Goal: Navigation & Orientation: Find specific page/section

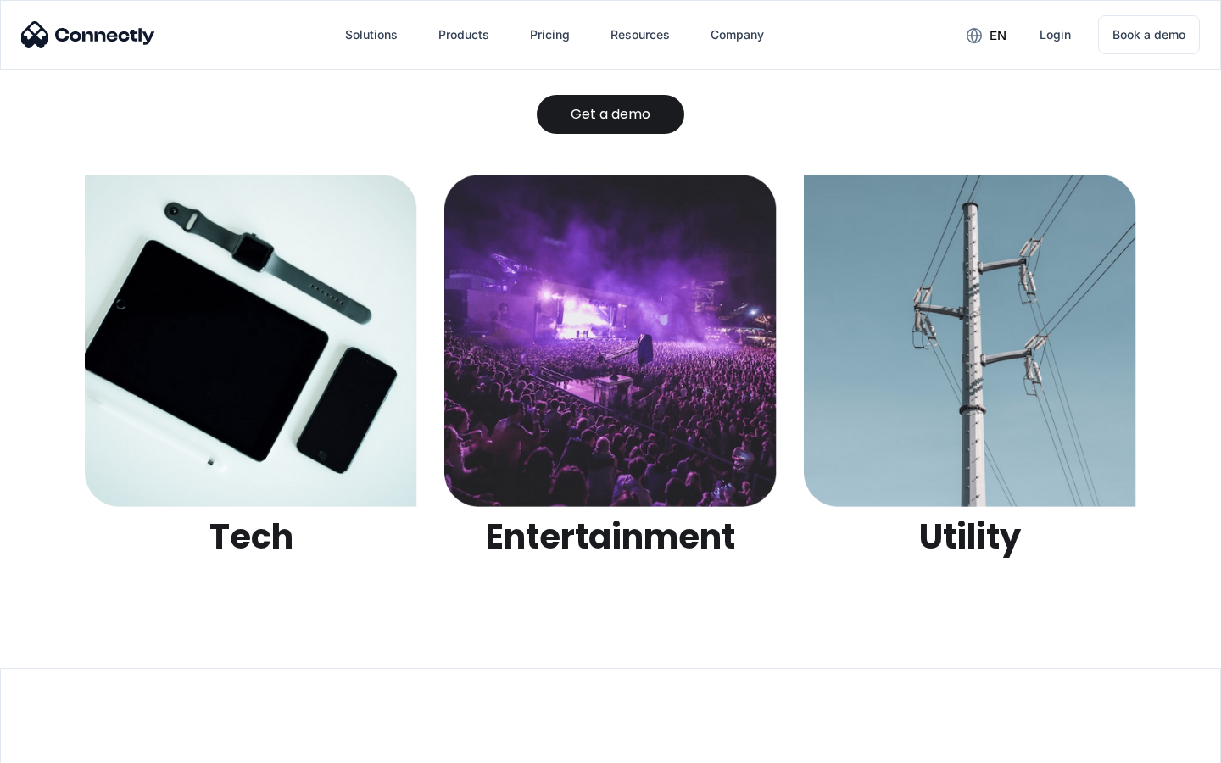
scroll to position [5351, 0]
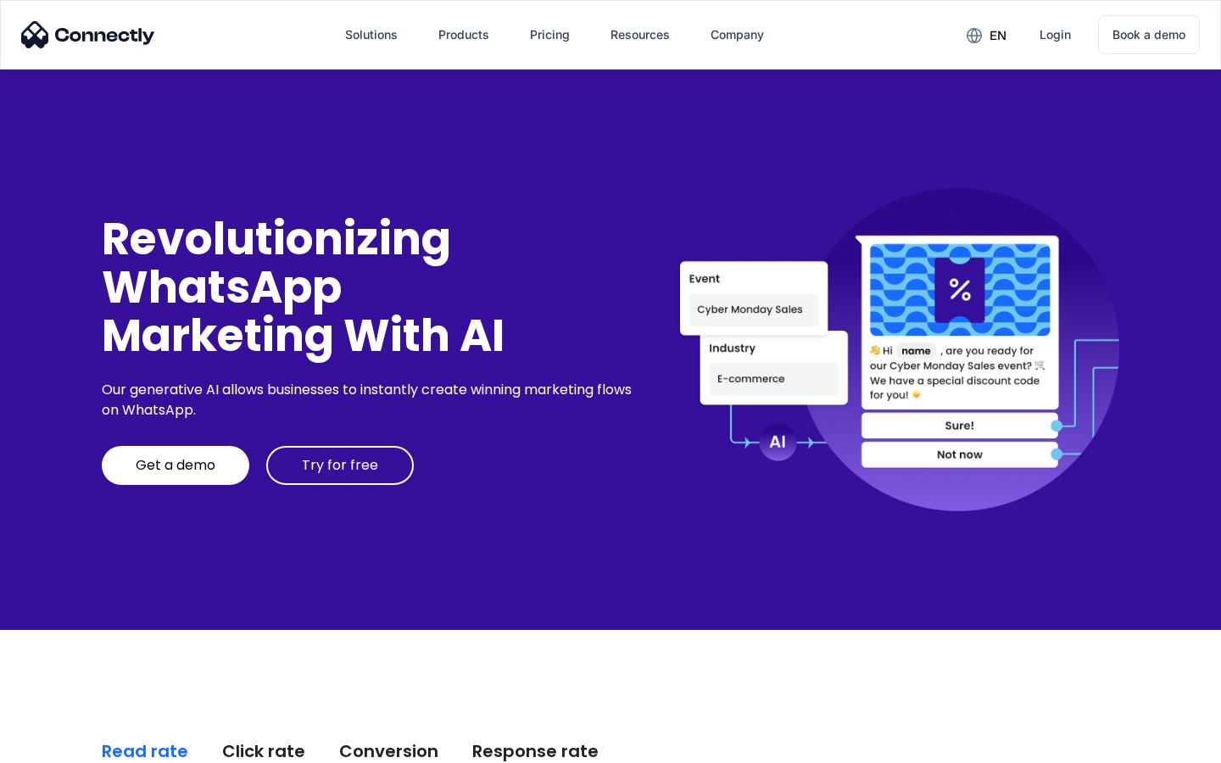
scroll to position [4318, 0]
